Goal: Navigation & Orientation: Find specific page/section

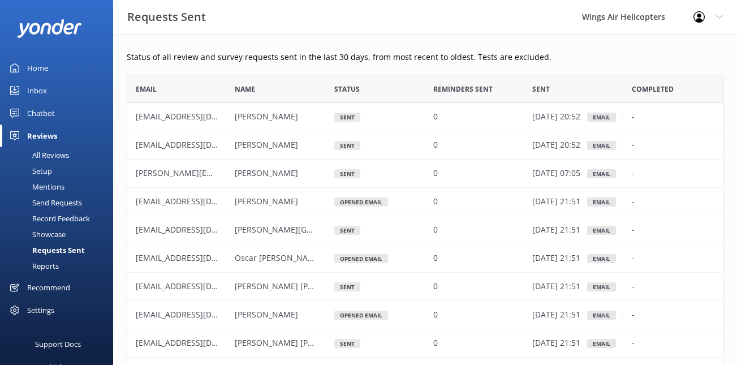
scroll to position [312, 597]
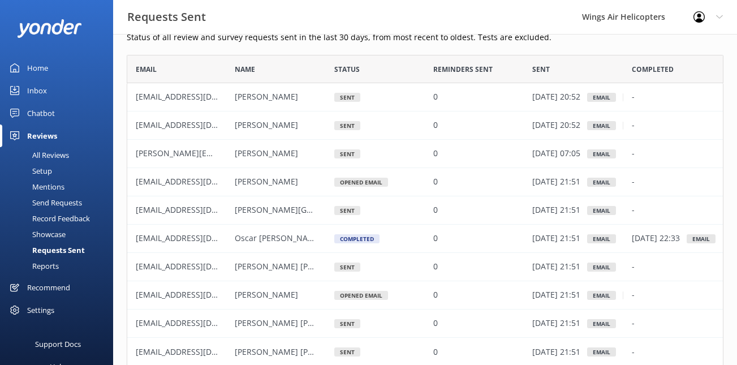
click at [53, 154] on div "All Reviews" at bounding box center [38, 155] width 62 height 16
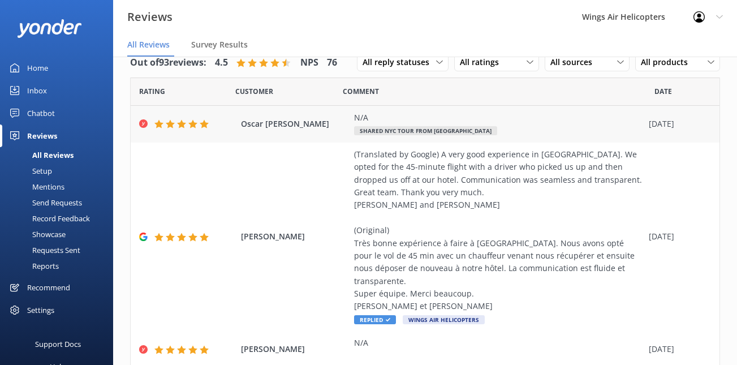
click at [305, 127] on span "Oscar [PERSON_NAME]" at bounding box center [294, 124] width 107 height 12
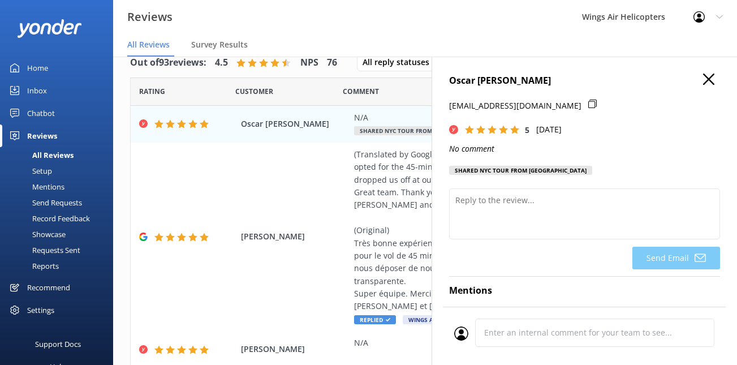
click at [699, 80] on h4 "Oscar [PERSON_NAME]" at bounding box center [584, 81] width 271 height 15
click at [706, 80] on icon "button" at bounding box center [708, 79] width 11 height 11
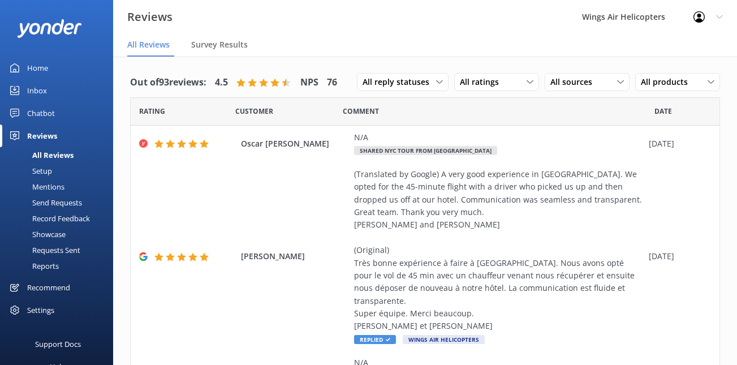
click at [44, 250] on div "Requests Sent" at bounding box center [44, 250] width 74 height 16
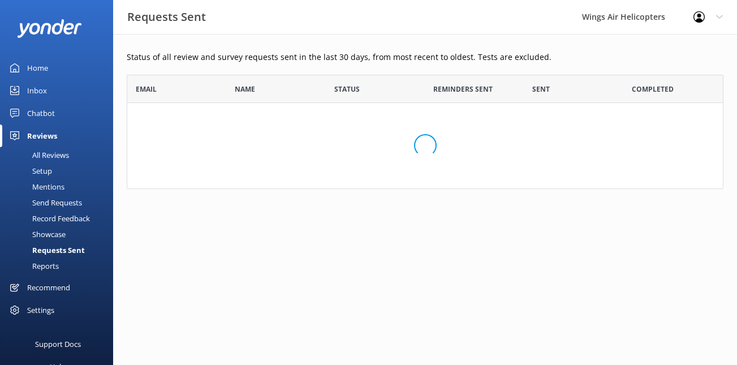
scroll to position [312, 597]
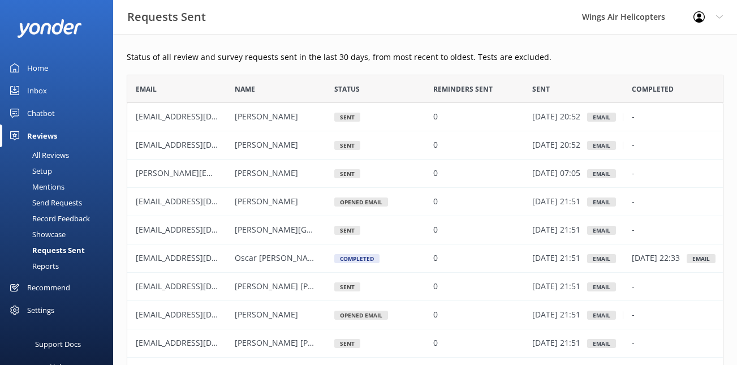
click at [36, 68] on div "Home" at bounding box center [37, 68] width 21 height 23
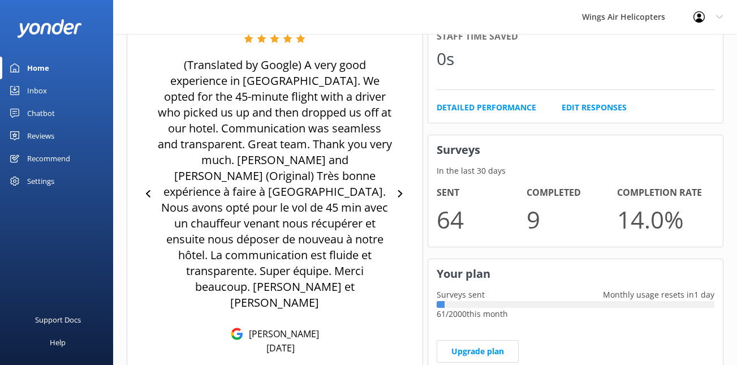
scroll to position [534, 0]
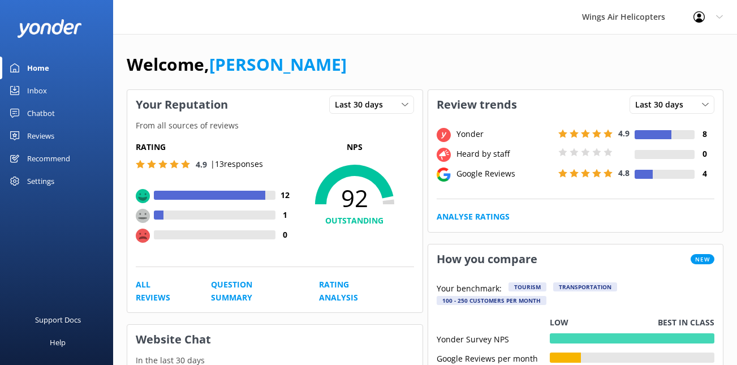
scroll to position [534, 0]
click at [40, 135] on div "Reviews" at bounding box center [40, 135] width 27 height 23
